Goal: Task Accomplishment & Management: Use online tool/utility

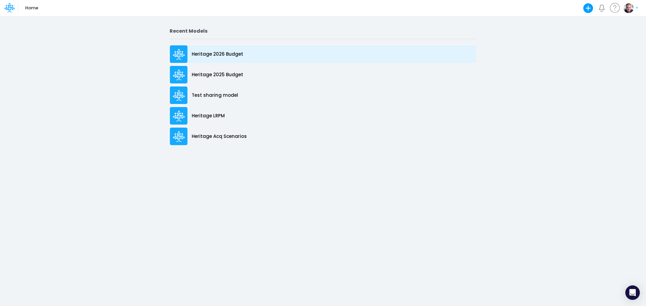
click at [211, 50] on div "Heritage 2026 Budget" at bounding box center [323, 54] width 306 height 18
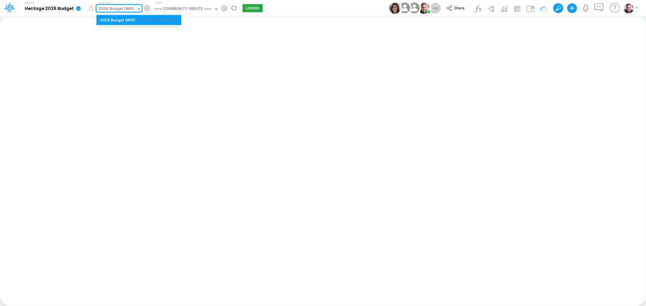
click at [122, 11] on div "2026 Budget (WIP)" at bounding box center [116, 9] width 35 height 7
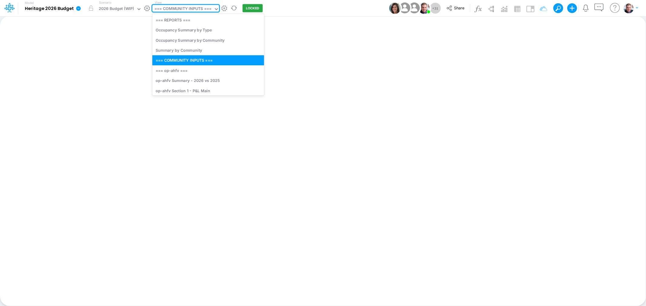
click at [180, 6] on div "=== COMMUNITY INPUTS ===" at bounding box center [182, 9] width 57 height 7
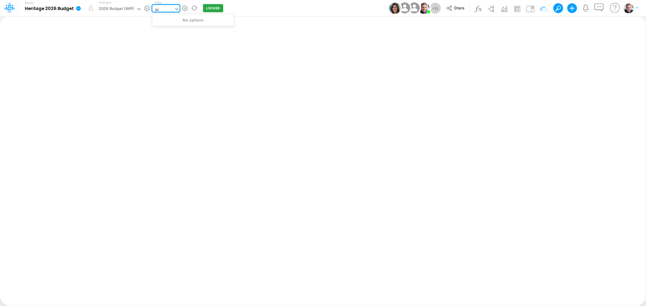
type input "s"
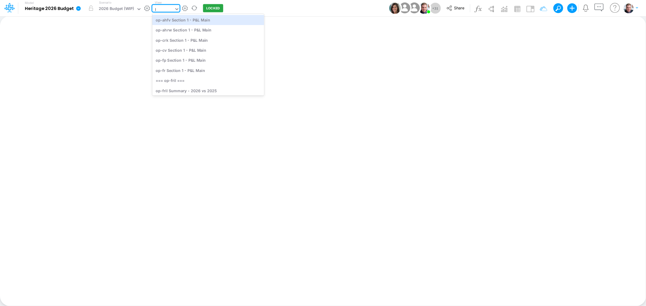
type input "lg"
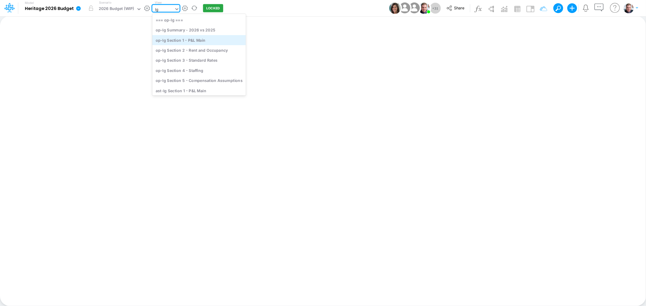
click at [193, 41] on div "op-lg Section 1 - P&L Main" at bounding box center [199, 40] width 94 height 10
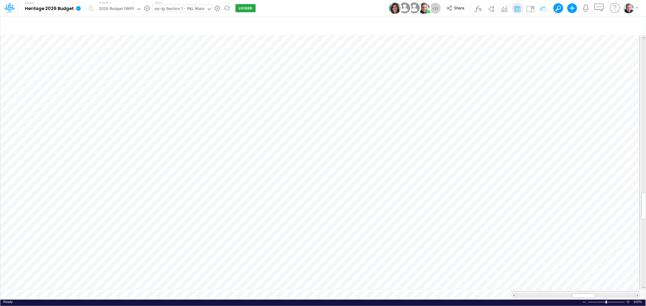
scroll to position [0, 0]
click at [164, 8] on div "op-lg Section 1 - P&L Main" at bounding box center [179, 9] width 50 height 7
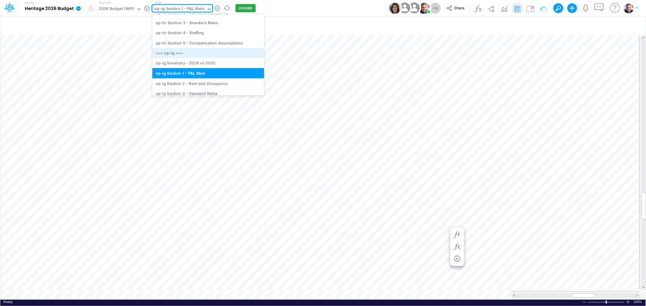
scroll to position [745, 0]
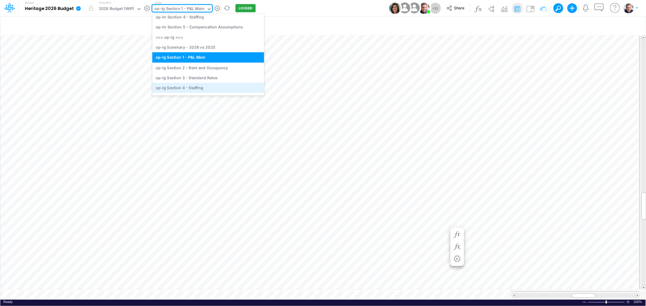
click at [185, 85] on div "op-lg Section 4 - Staffing" at bounding box center [208, 88] width 112 height 10
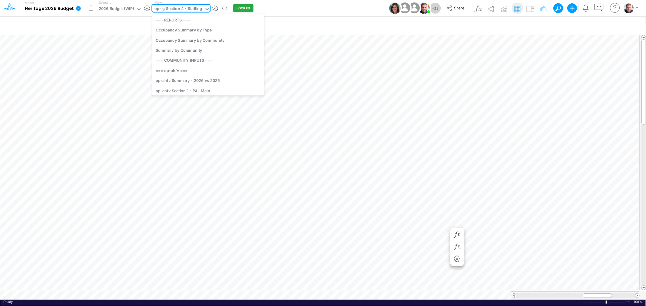
click at [182, 8] on div "op-lg Section 4 - Staffing" at bounding box center [178, 9] width 48 height 7
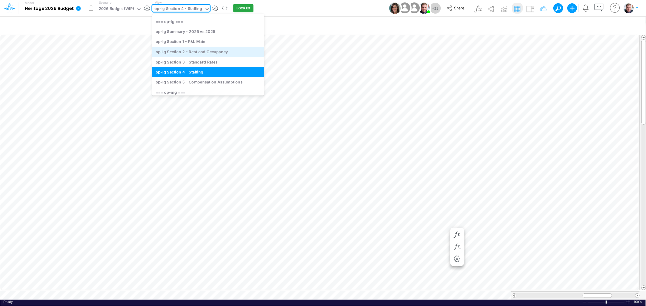
scroll to position [745, 0]
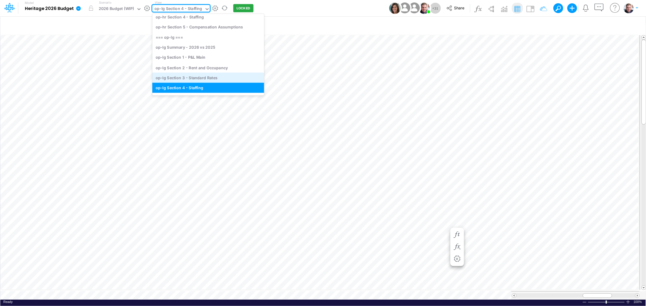
click at [199, 74] on div "op-lg Section 3 - Standard Rates" at bounding box center [208, 78] width 112 height 10
